Goal: Check status: Check status

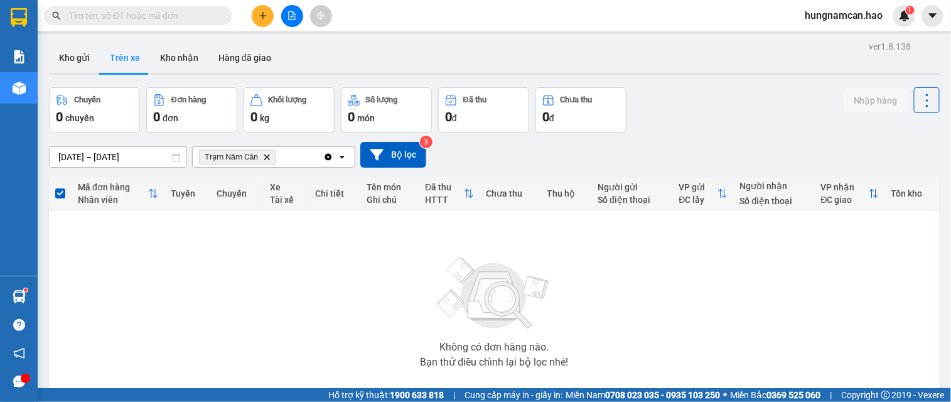
click at [367, 257] on div "Không có đơn hàng nào. Bạn thử điều chỉnh lại bộ lọc nhé!" at bounding box center [494, 308] width 878 height 188
click at [85, 60] on button "Kho gửi" at bounding box center [74, 58] width 51 height 30
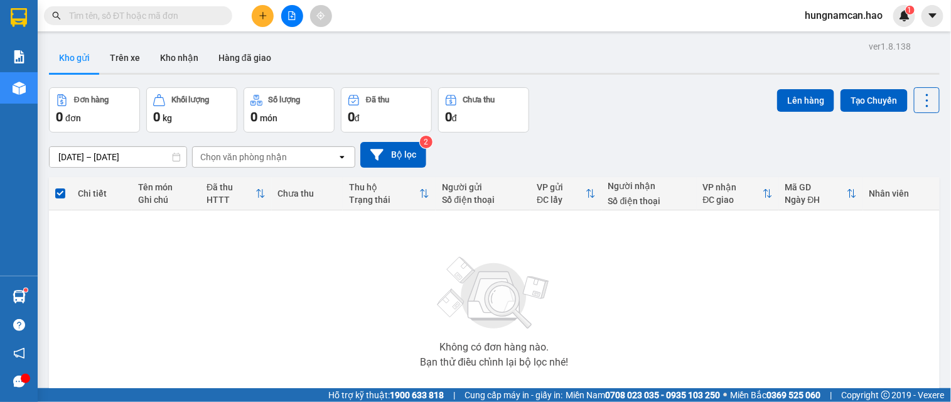
click at [618, 145] on div "[DATE] – [DATE] Press the down arrow key to interact with the calendar and sele…" at bounding box center [494, 155] width 891 height 26
click at [198, 9] on input "text" at bounding box center [143, 16] width 148 height 14
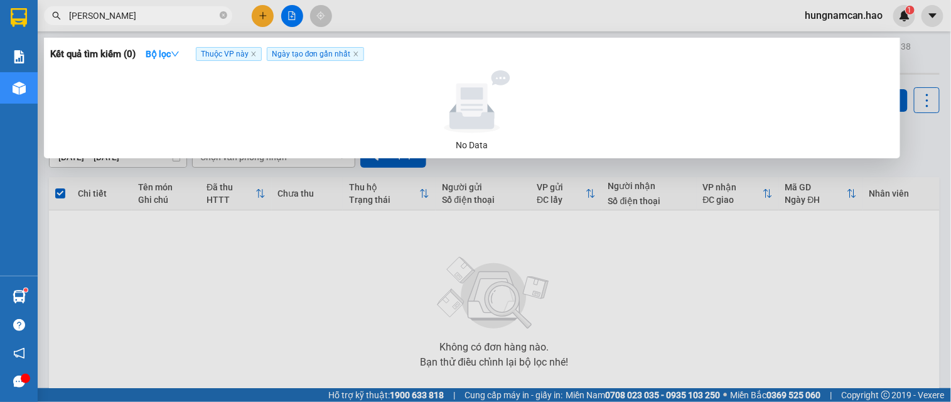
type input "[PERSON_NAME]"
click at [291, 20] on div at bounding box center [475, 201] width 951 height 402
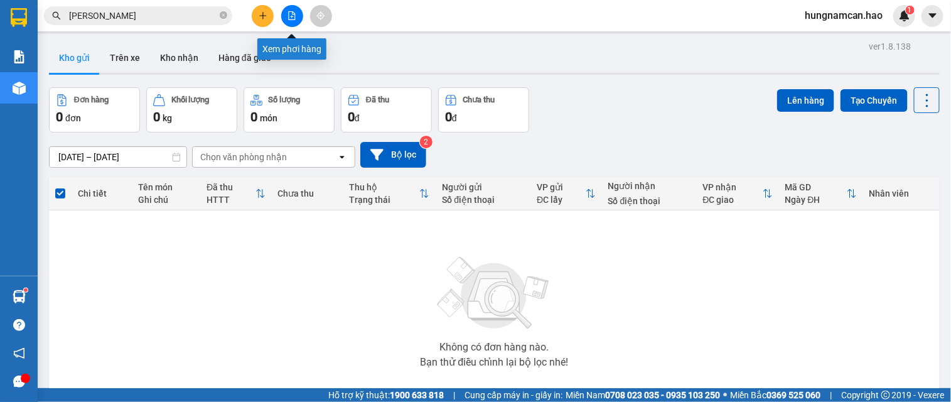
click at [291, 20] on button at bounding box center [292, 16] width 22 height 22
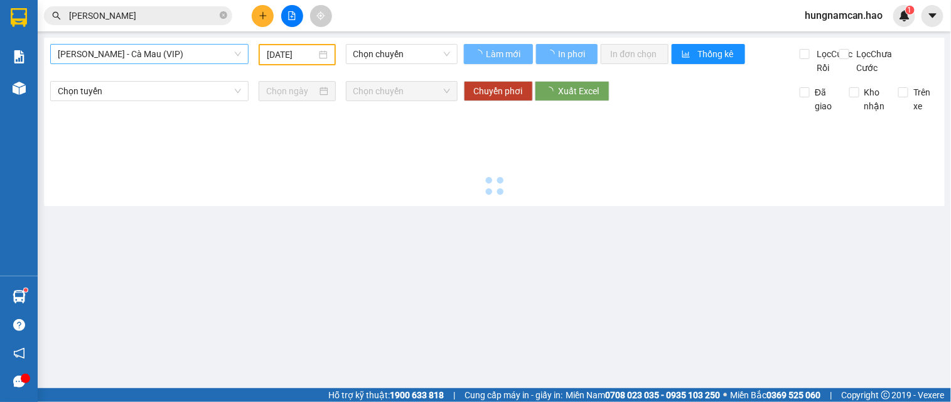
type input "[DATE]"
click at [186, 60] on span "[PERSON_NAME] - Cà Mau (VIP)" at bounding box center [149, 54] width 183 height 19
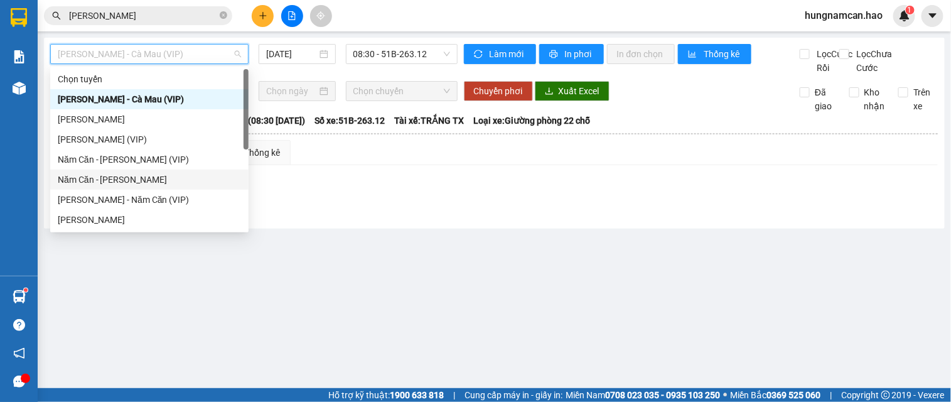
click at [151, 183] on div "Năm Căn - [PERSON_NAME]" at bounding box center [149, 180] width 183 height 14
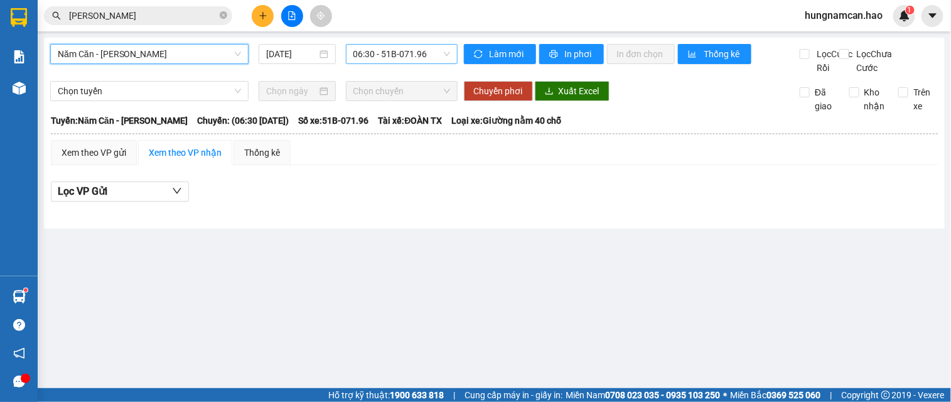
click at [428, 60] on span "06:30 - 51B-071.96" at bounding box center [401, 54] width 97 height 19
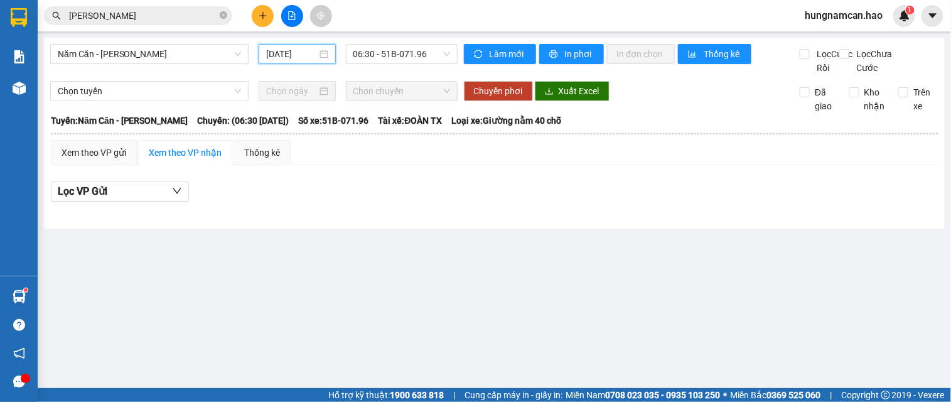
drag, startPoint x: 302, startPoint y: 50, endPoint x: 295, endPoint y: 85, distance: 35.3
click at [302, 51] on input "[DATE]" at bounding box center [291, 54] width 50 height 14
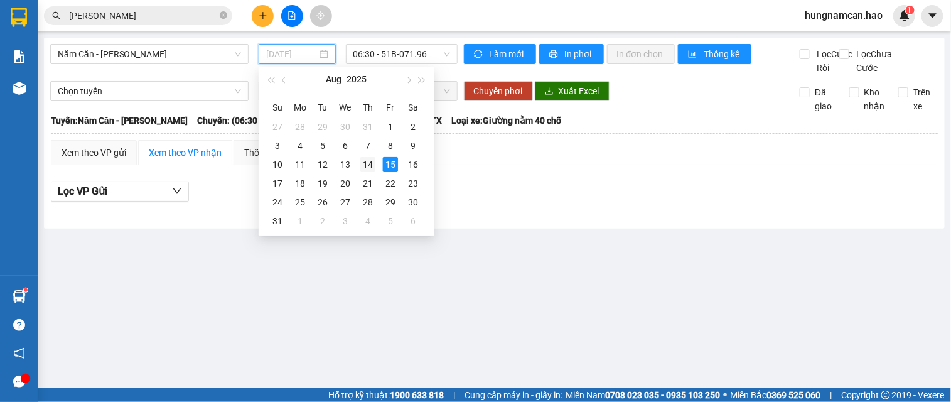
click at [369, 161] on div "14" at bounding box center [367, 164] width 15 height 15
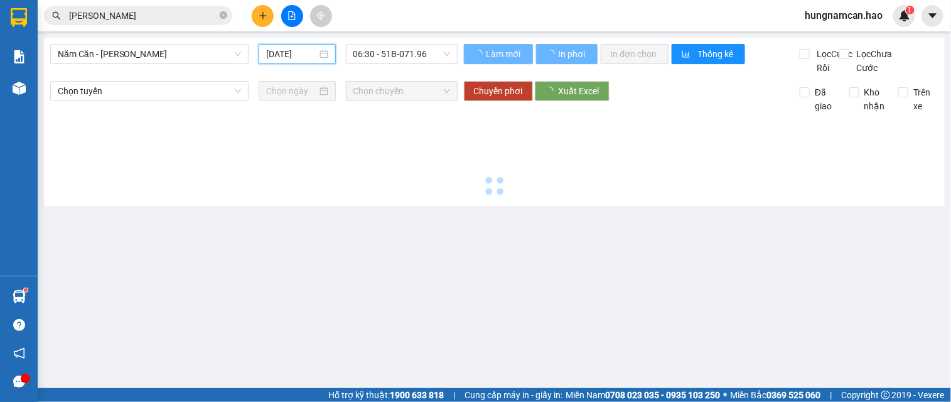
type input "[DATE]"
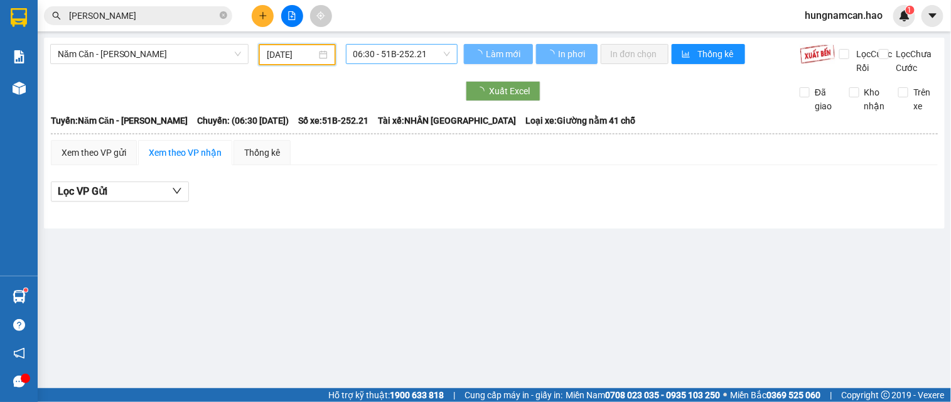
click at [399, 55] on span "06:30 - 51B-252.21" at bounding box center [401, 54] width 97 height 19
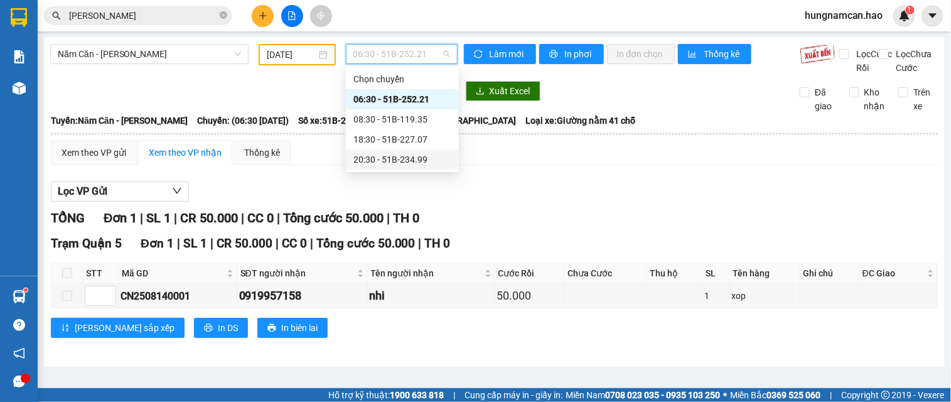
click at [400, 153] on div "20:30 - 51B-234.99" at bounding box center [402, 160] width 98 height 14
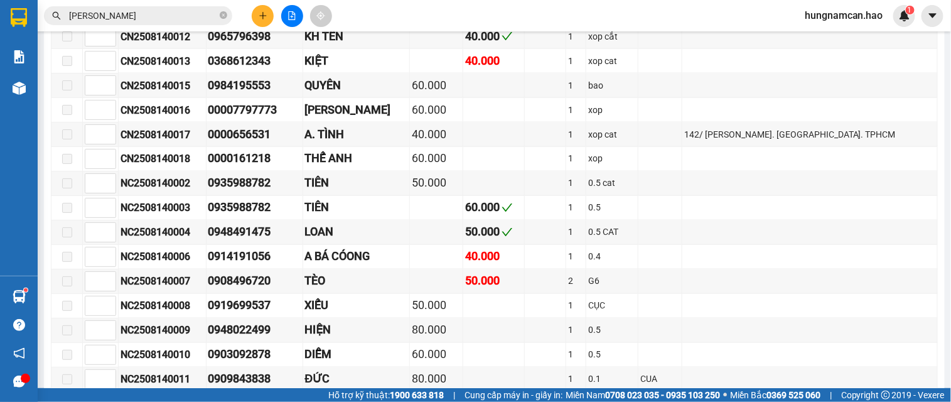
scroll to position [767, 0]
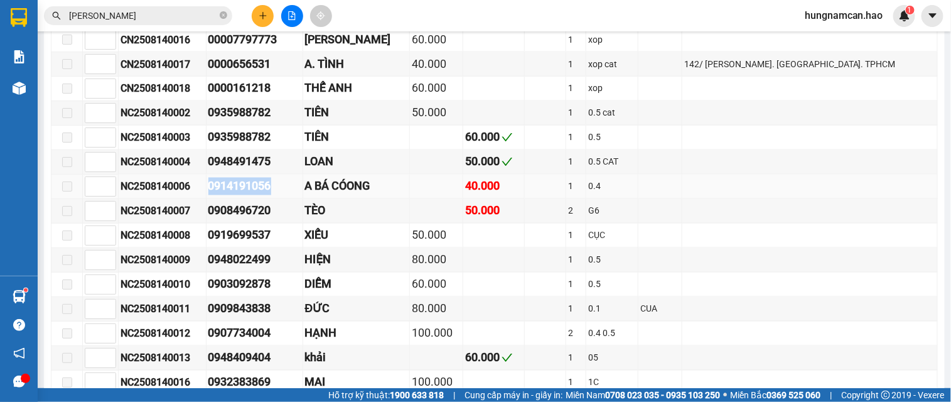
drag, startPoint x: 292, startPoint y: 207, endPoint x: 211, endPoint y: 193, distance: 81.6
click at [211, 193] on tr "NC2508140006 0914191056 A BÁ CÓONG 40.000 1 0.4" at bounding box center [494, 186] width 886 height 24
